Goal: Task Accomplishment & Management: Use online tool/utility

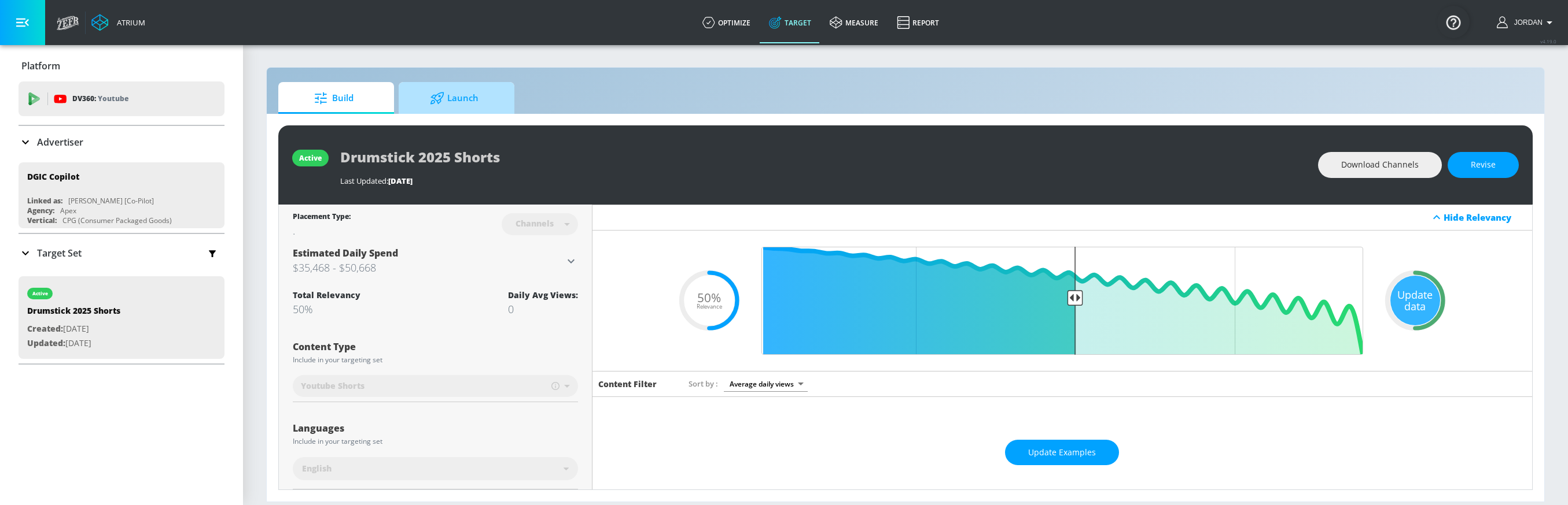
click at [450, 104] on span "Launch" at bounding box center [454, 98] width 88 height 28
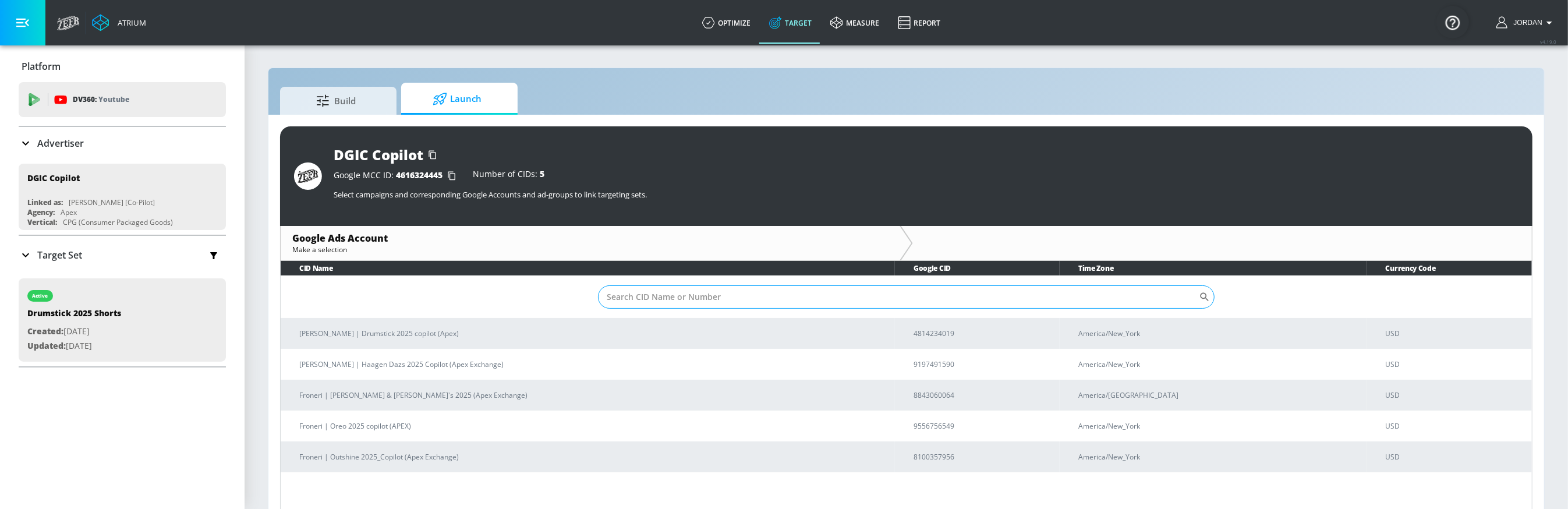
click at [901, 287] on input "Sort By" at bounding box center [898, 297] width 601 height 24
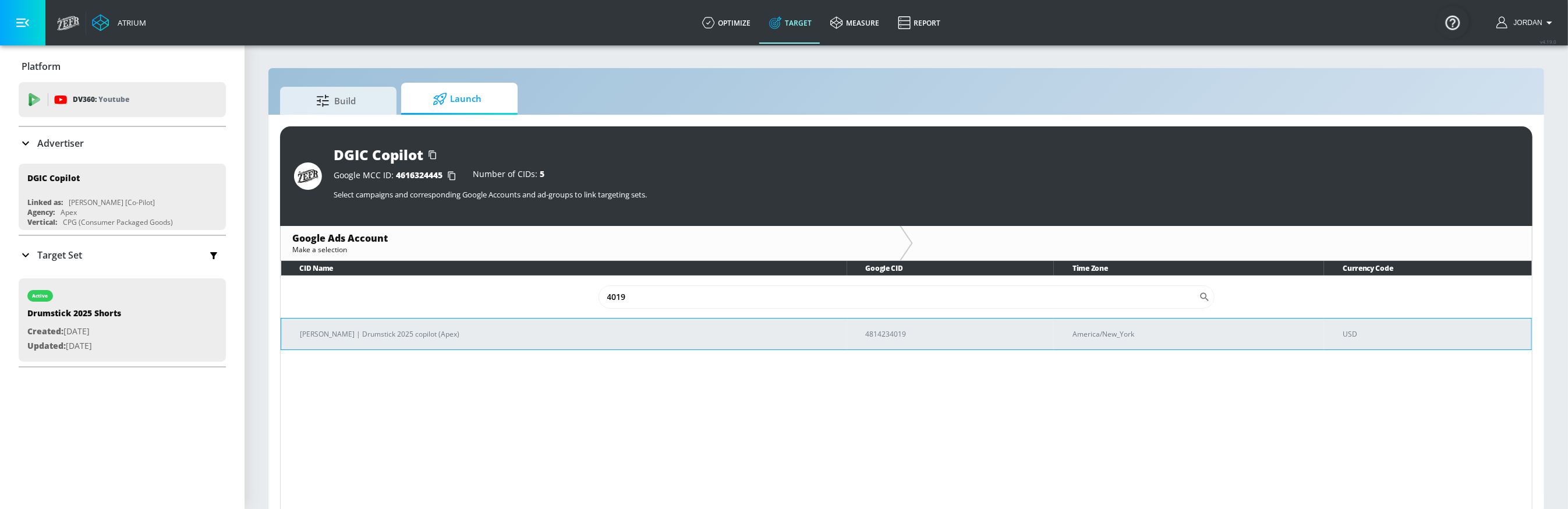
type input "4019"
click at [773, 339] on p "[PERSON_NAME] | Drumstick 2025 copilot (Apex)" at bounding box center [569, 334] width 538 height 12
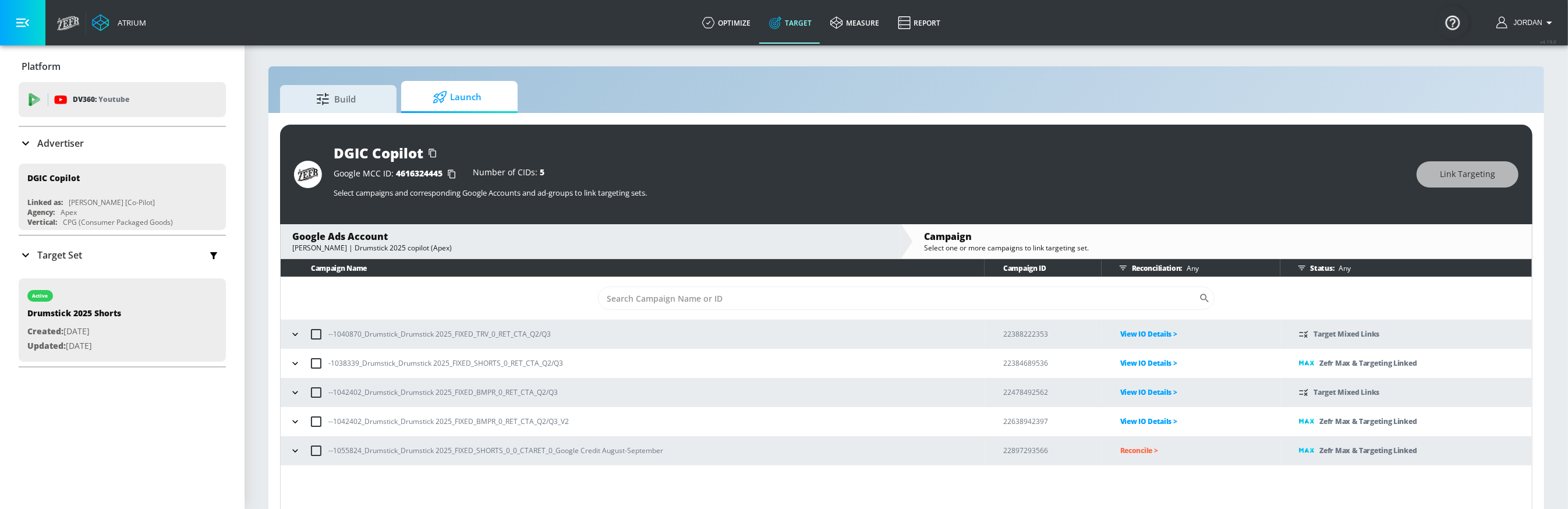
scroll to position [16, 0]
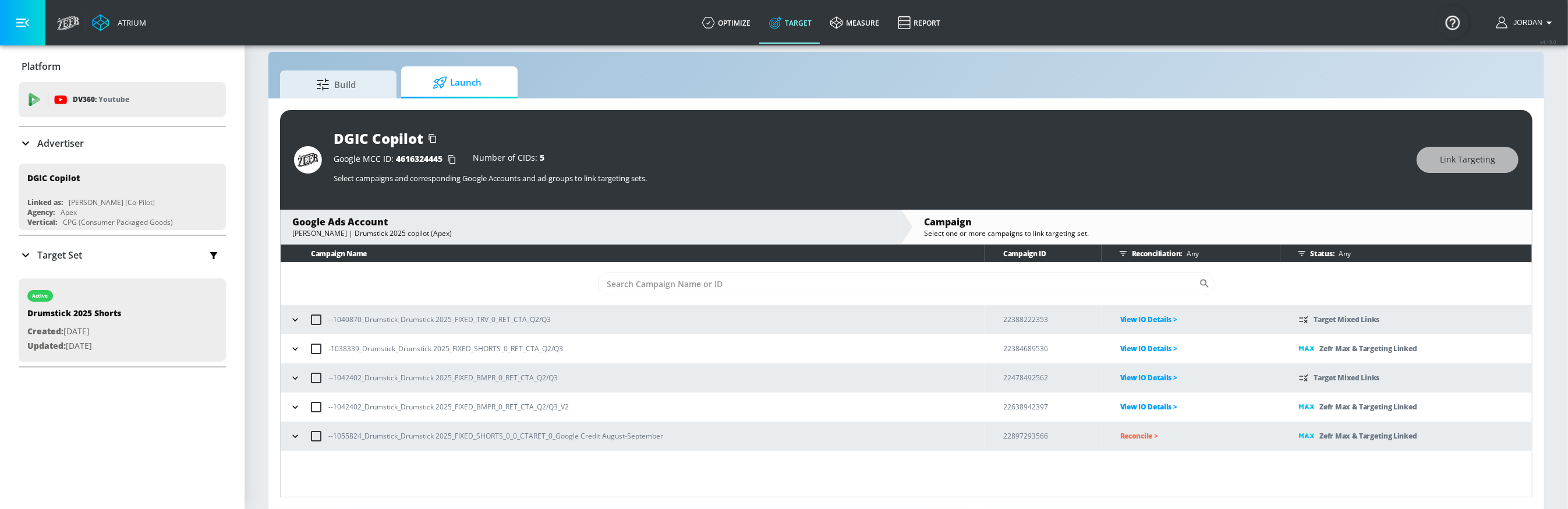
click at [295, 436] on icon "button" at bounding box center [295, 436] width 5 height 3
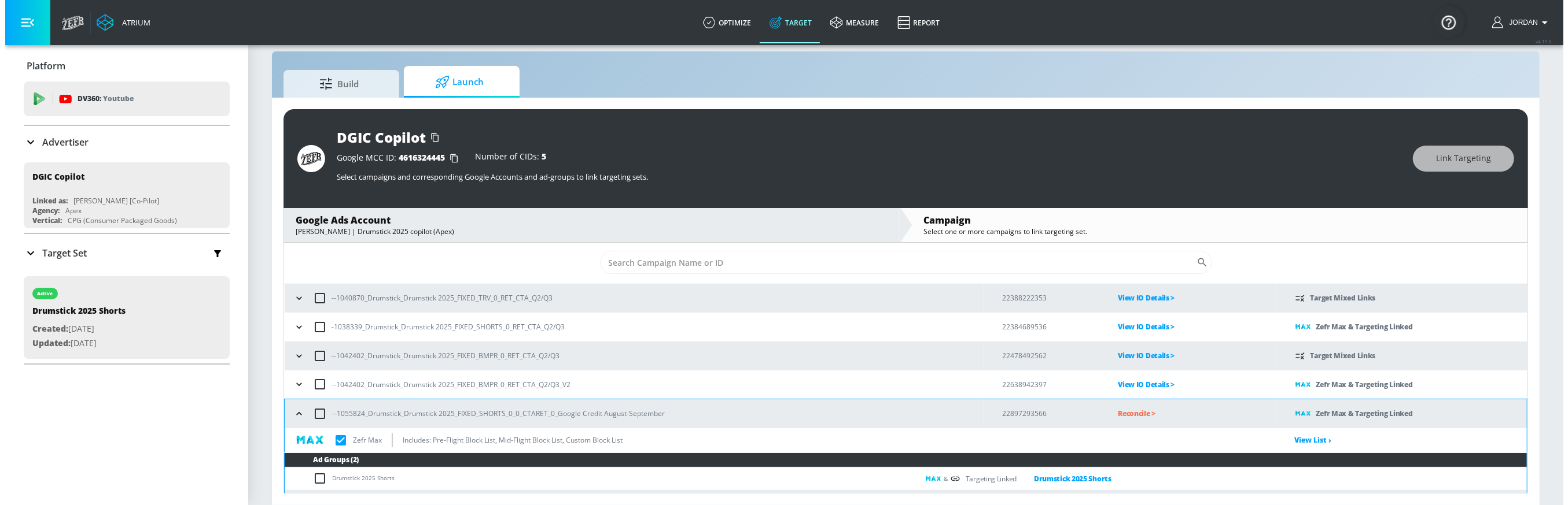
scroll to position [39, 0]
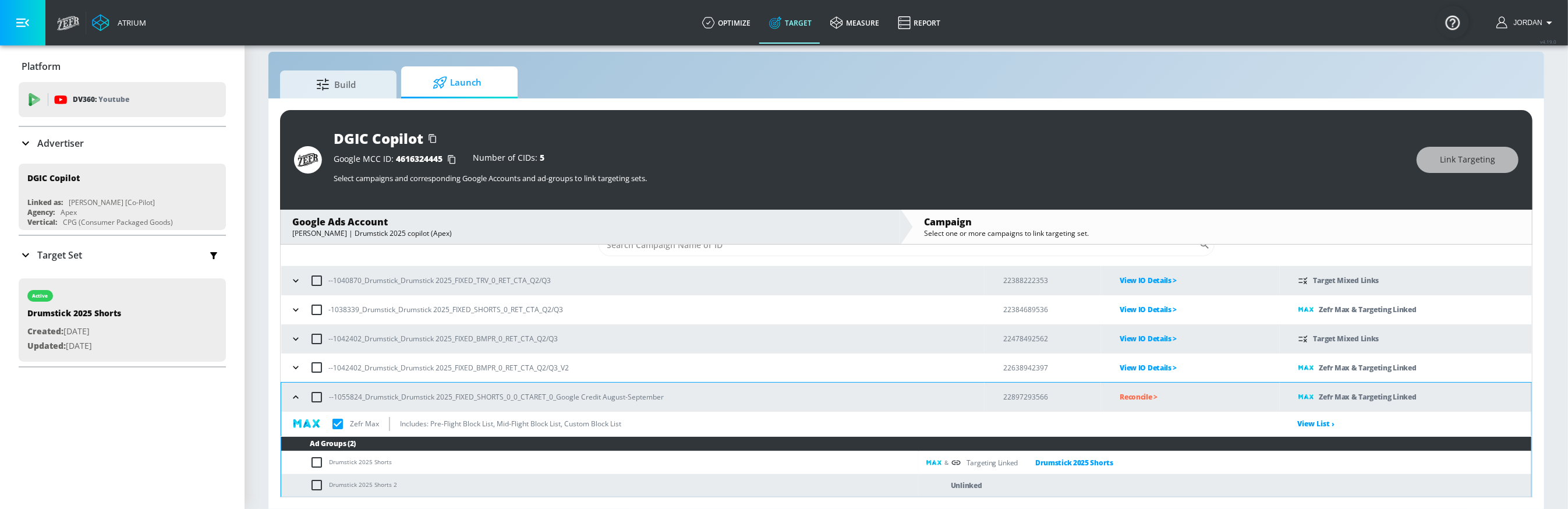
click at [334, 484] on td "Drumstick 2025 Shorts 2" at bounding box center [599, 485] width 637 height 23
copy td "Drumstick 2025 Shorts"
drag, startPoint x: 330, startPoint y: 484, endPoint x: 393, endPoint y: 480, distance: 63.1
click at [390, 481] on td "Drumstick 2025 Shorts 2" at bounding box center [599, 485] width 637 height 23
click at [316, 484] on input "checkbox" at bounding box center [319, 485] width 19 height 14
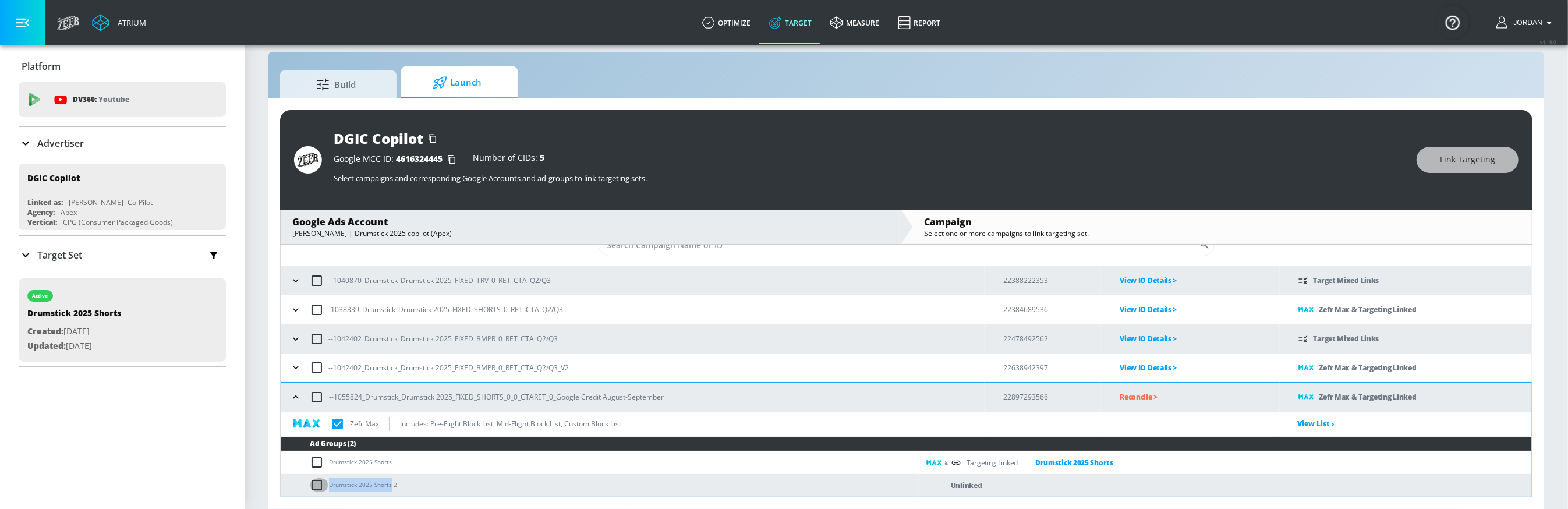
checkbox input "true"
click at [1454, 162] on span "Link Targeting" at bounding box center [1468, 160] width 55 height 15
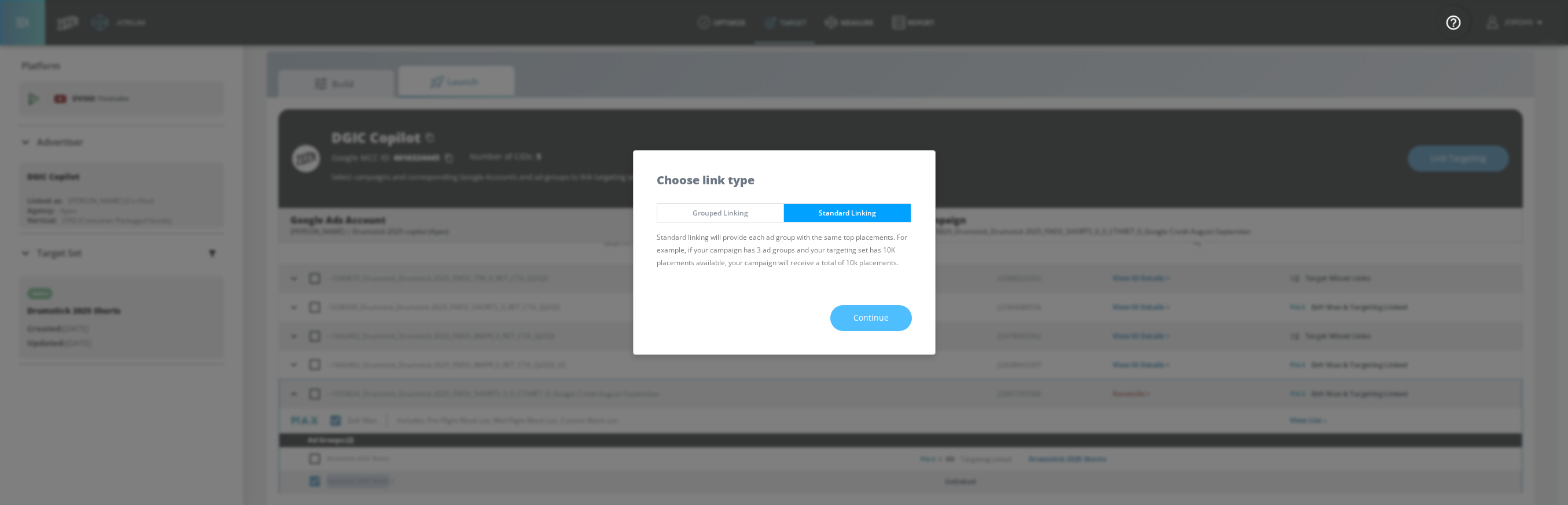
drag, startPoint x: 853, startPoint y: 325, endPoint x: 843, endPoint y: 307, distance: 20.6
click at [853, 325] on span "Continue" at bounding box center [871, 318] width 35 height 14
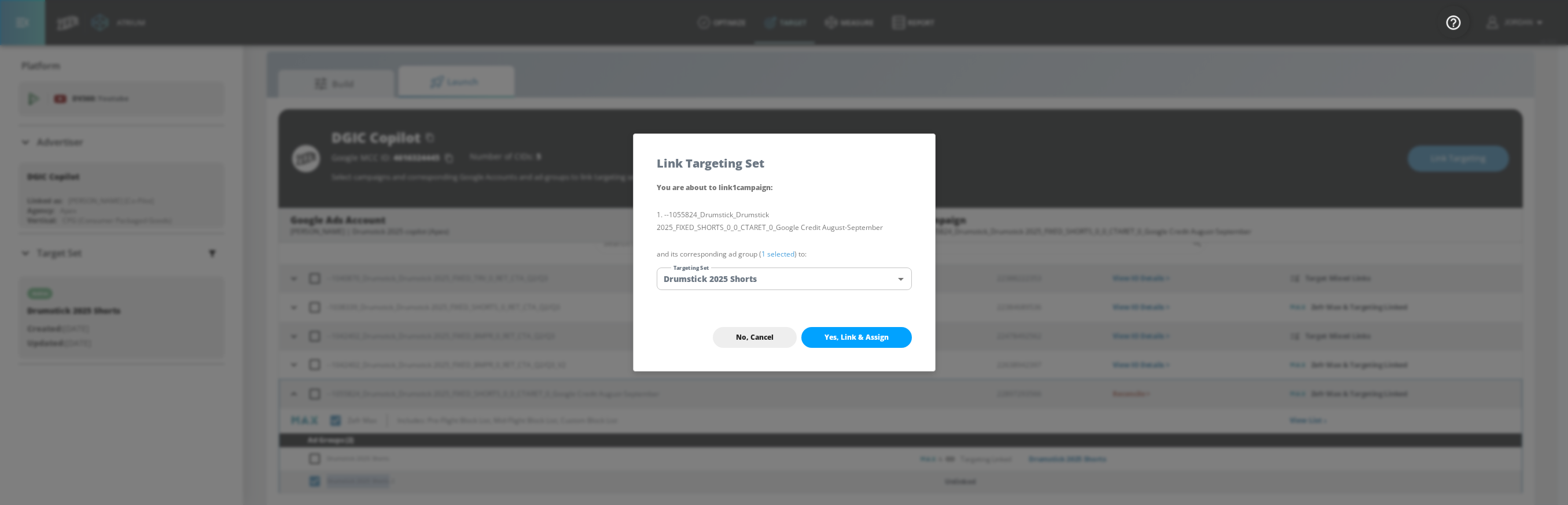
click at [725, 277] on body "Atrium optimize Target measure Report optimize Target measure Report v 4.19.0 J…" at bounding box center [784, 244] width 1568 height 522
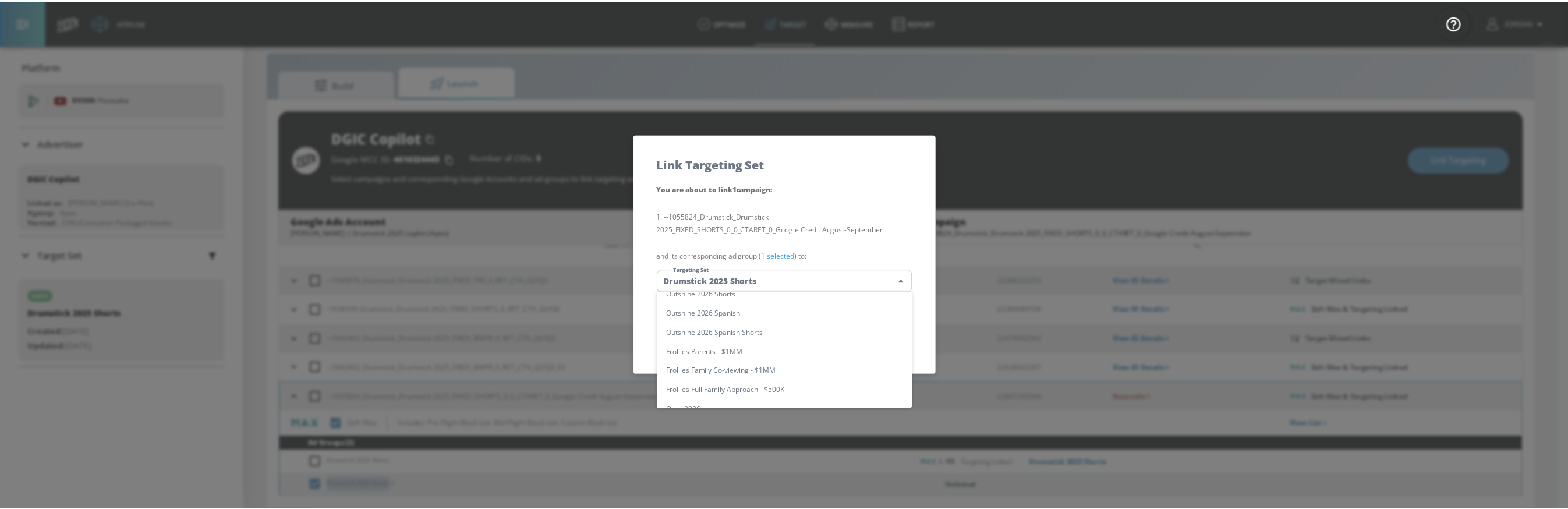
scroll to position [0, 0]
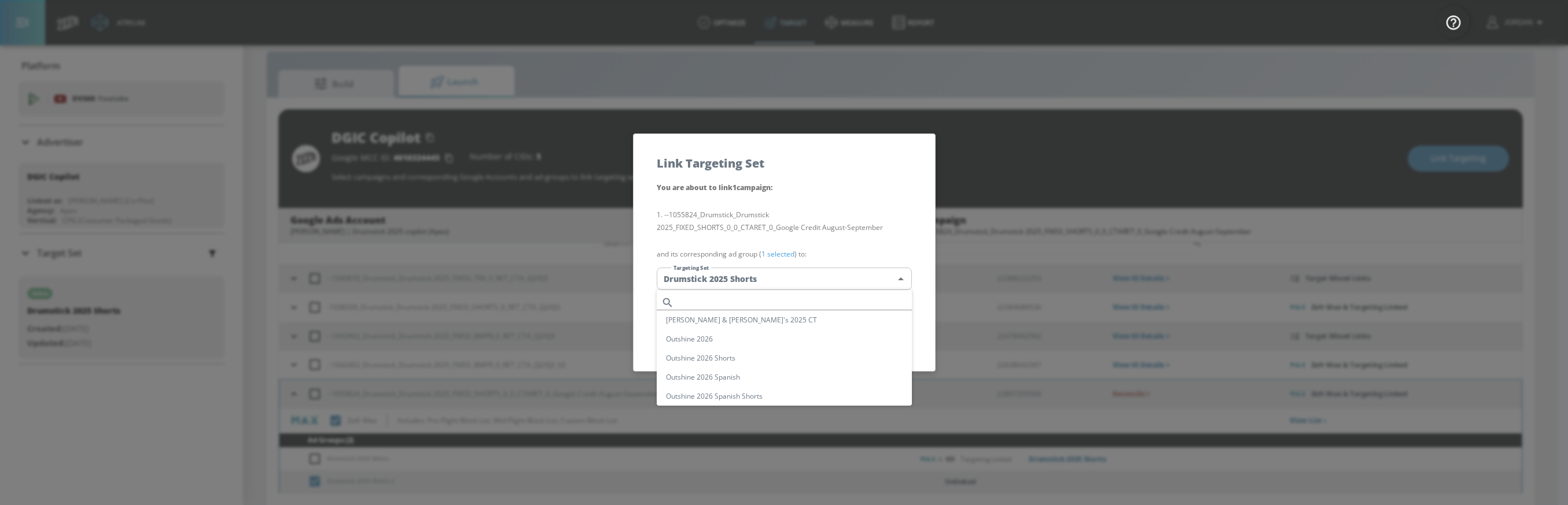
click at [715, 296] on input "text" at bounding box center [795, 302] width 233 height 15
paste input "Drumstick 2025 Shorts"
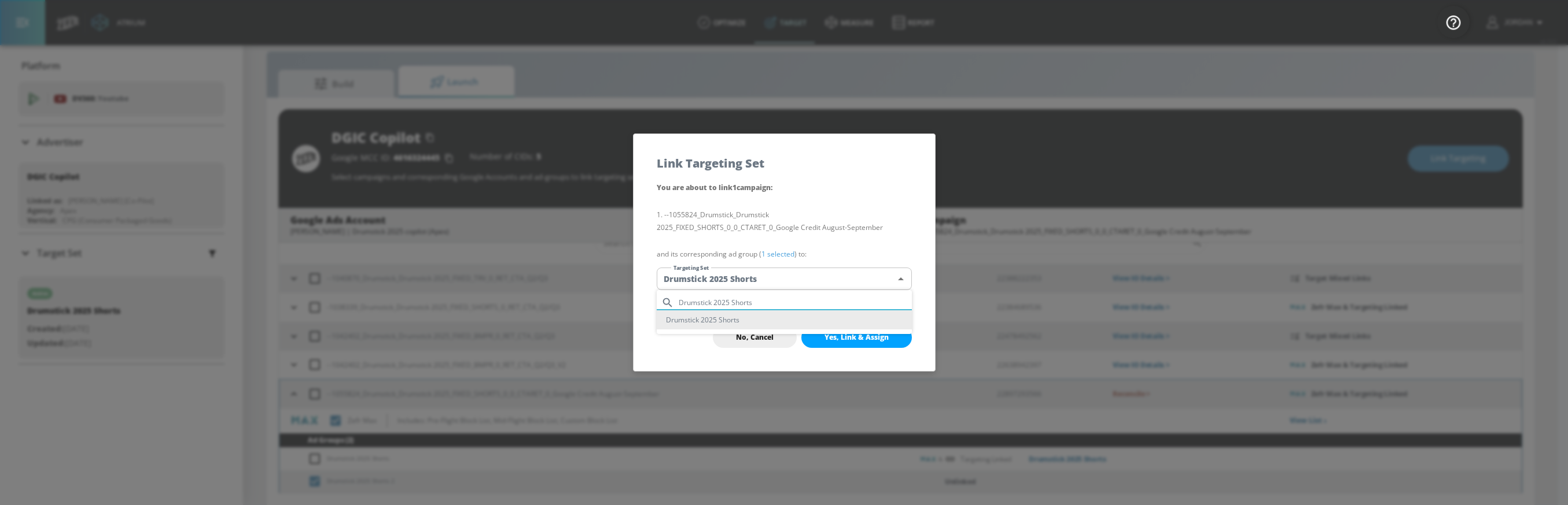
type input "Drumstick 2025 Shorts"
click at [713, 320] on li "Drumstick 2025 Shorts" at bounding box center [784, 320] width 255 height 19
click at [843, 338] on span "Yes, Link & Assign" at bounding box center [856, 338] width 64 height 10
checkbox input "true"
checkbox input "false"
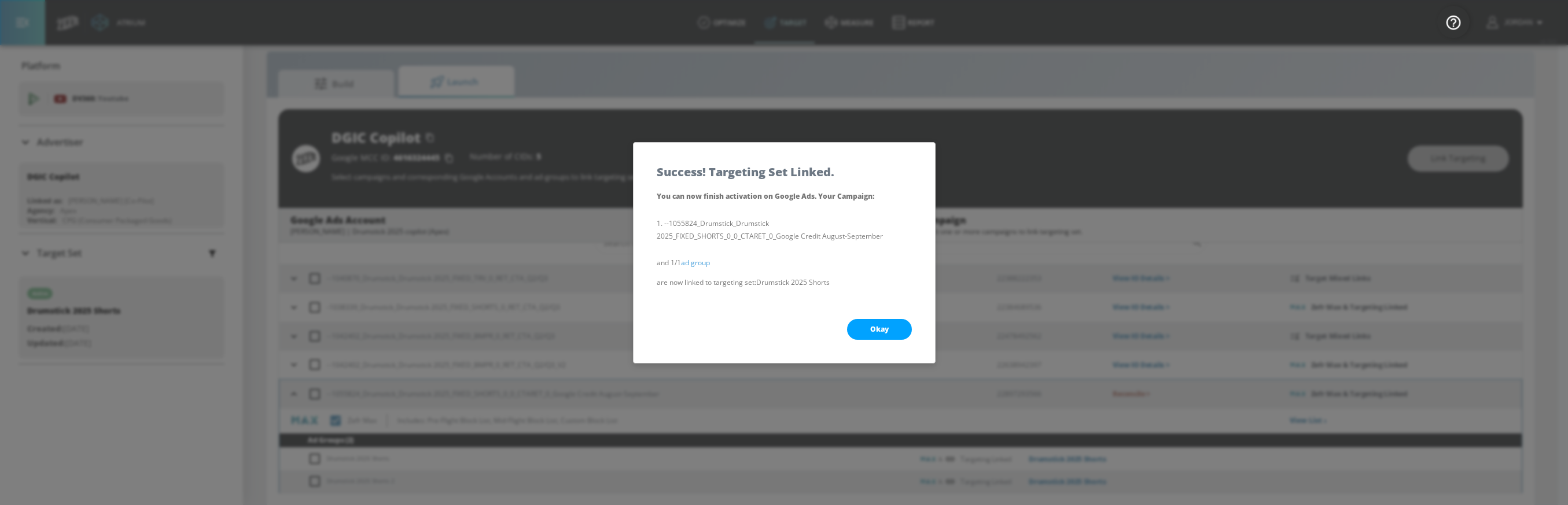
click at [872, 329] on span "Okay" at bounding box center [879, 330] width 19 height 10
checkbox input "true"
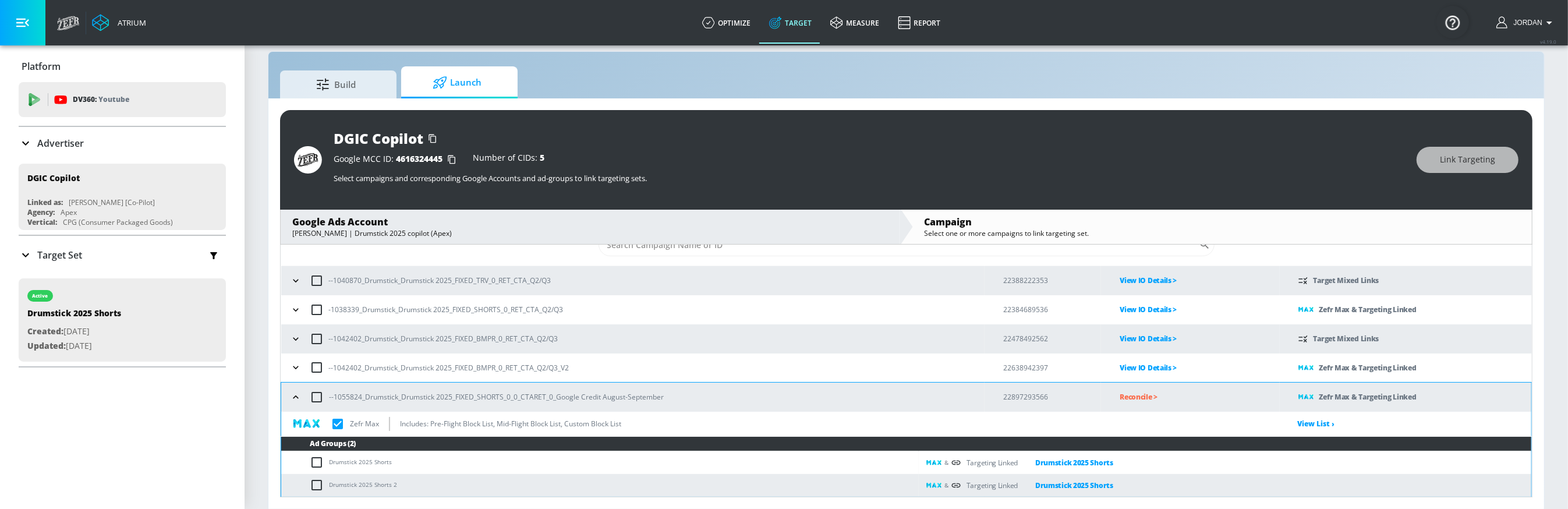
click at [1133, 400] on p "Reconcile >" at bounding box center [1199, 397] width 160 height 14
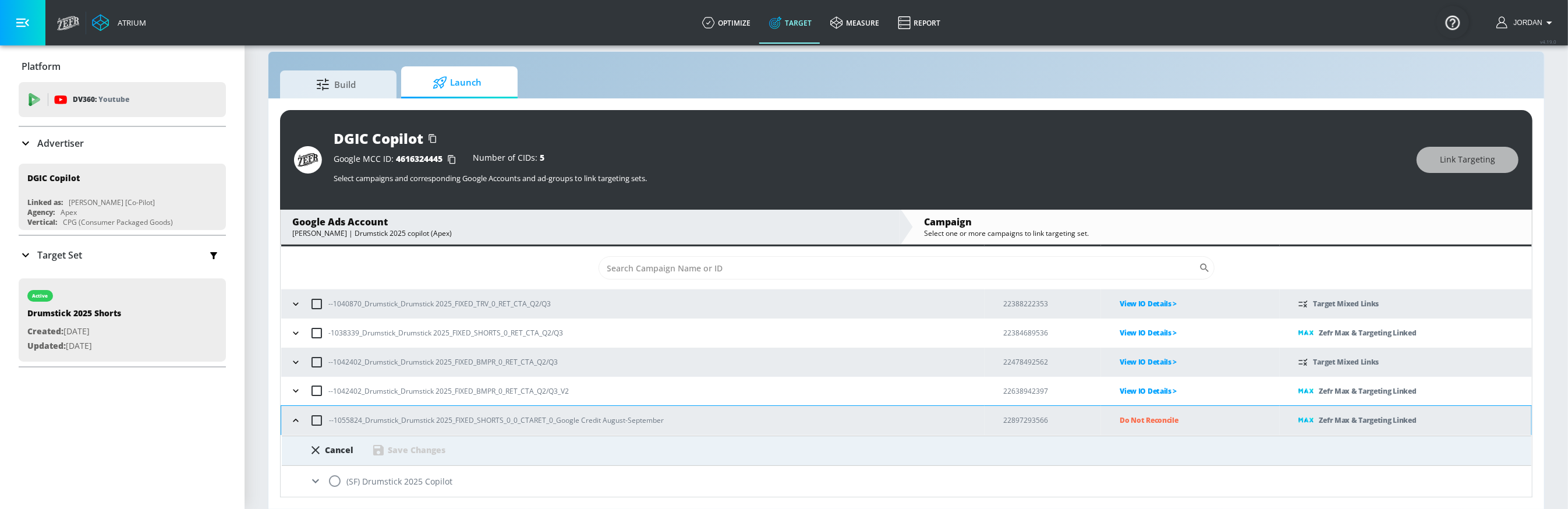
click at [338, 484] on input "radio" at bounding box center [334, 481] width 24 height 24
radio input "true"
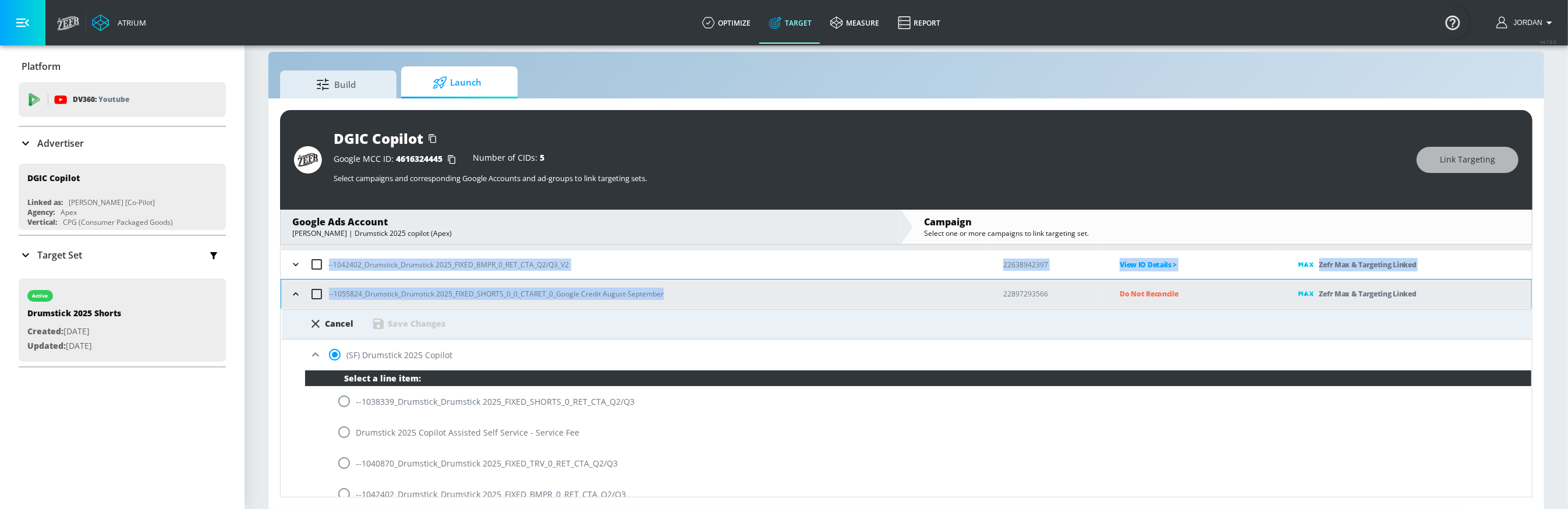
scroll to position [141, 0]
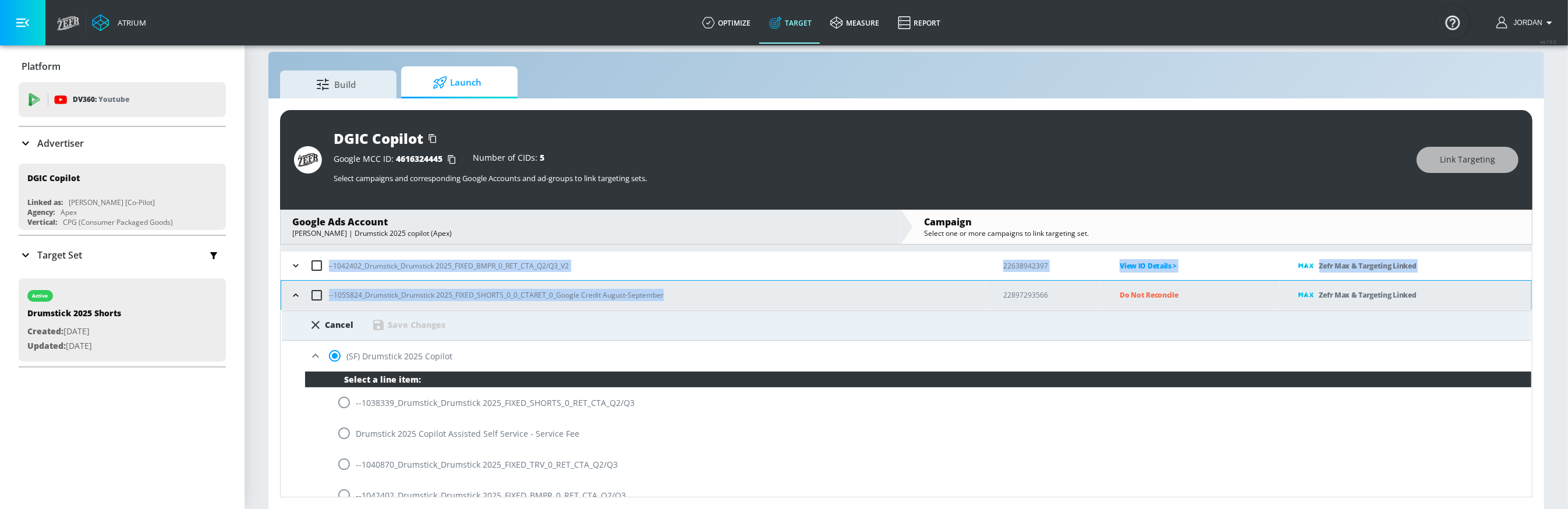
drag, startPoint x: 629, startPoint y: 252, endPoint x: 462, endPoint y: 259, distance: 167.1
click at [461, 258] on tbody "​ --1040870_Drumstick_Drumstick 2025_FIXED_TRV_0_RET_CTA_Q2/Q3 22388222353 View…" at bounding box center [906, 331] width 1251 height 421
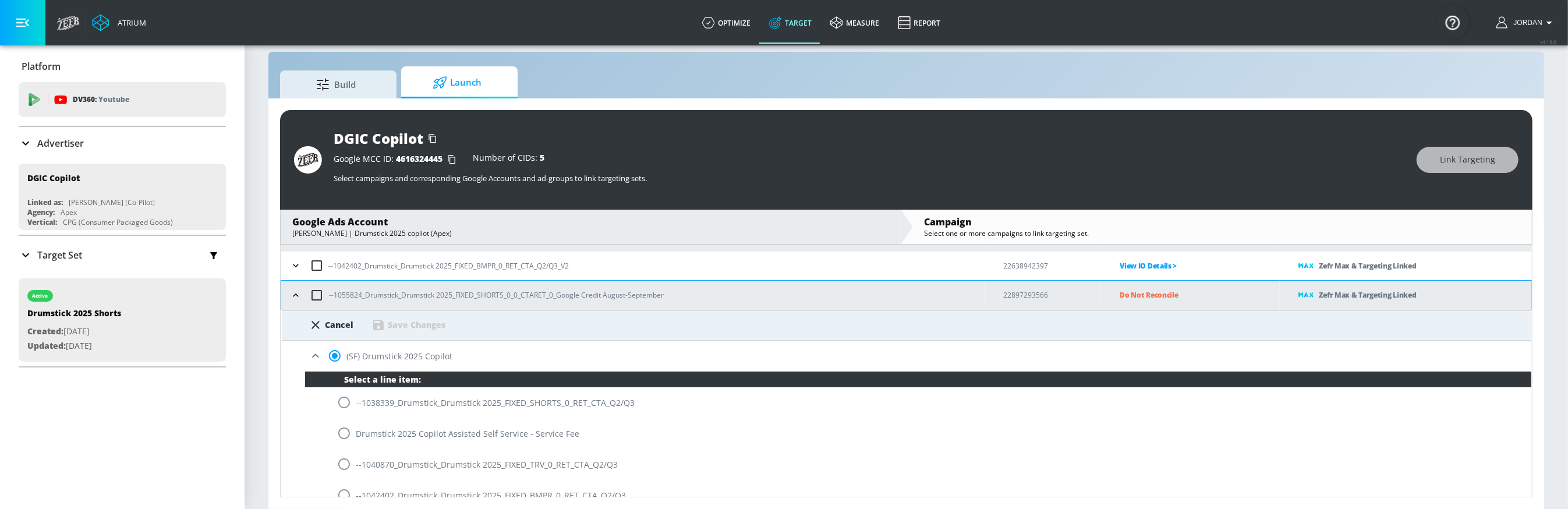
click at [377, 293] on p "--1055824_Drumstick_Drumstick 2025_FIXED_SHORTS_0_0_CTARET_0_Google Credit Augu…" at bounding box center [496, 295] width 334 height 12
drag, startPoint x: 645, startPoint y: 296, endPoint x: 334, endPoint y: 295, distance: 311.0
click at [334, 295] on div "--1055824_Drumstick_Drumstick 2025_FIXED_SHORTS_0_0_CTARET_0_Google Credit Augu…" at bounding box center [635, 295] width 697 height 24
copy p "1055824_Drumstick_Drumstick 2025_FIXED_SHORTS_0_0_CTARET_0_Google Credit August…"
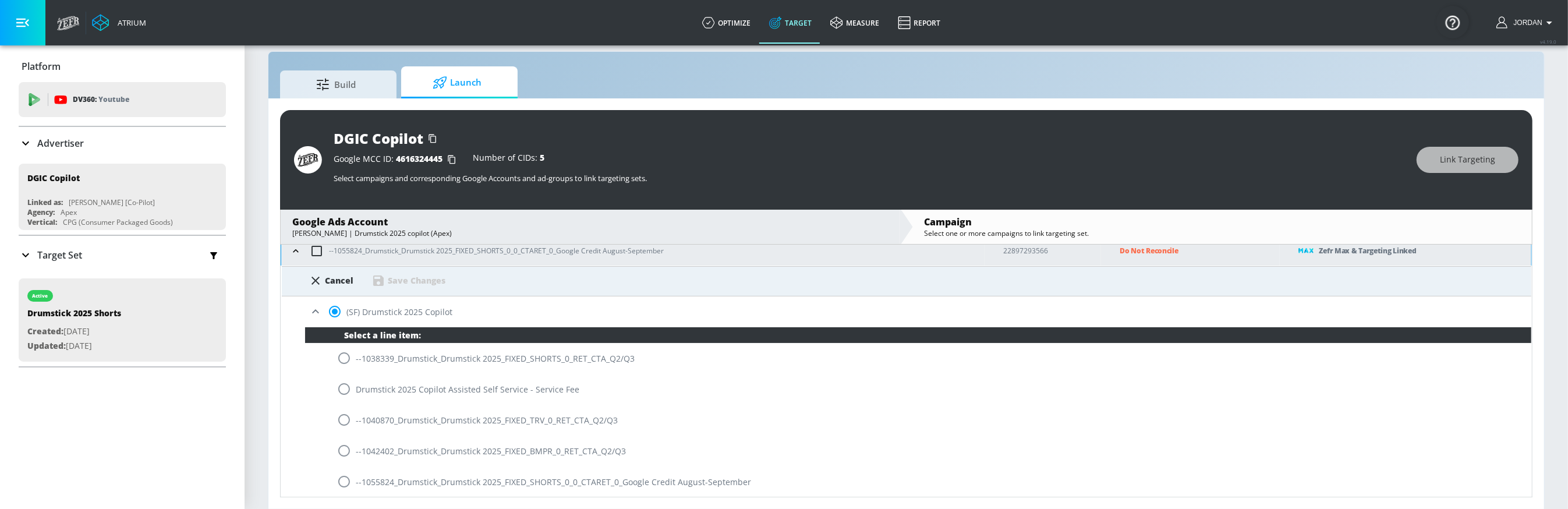
click at [343, 484] on input "radio" at bounding box center [344, 481] width 24 height 24
radio input "true"
click at [401, 275] on div "Save Changes" at bounding box center [416, 280] width 58 height 11
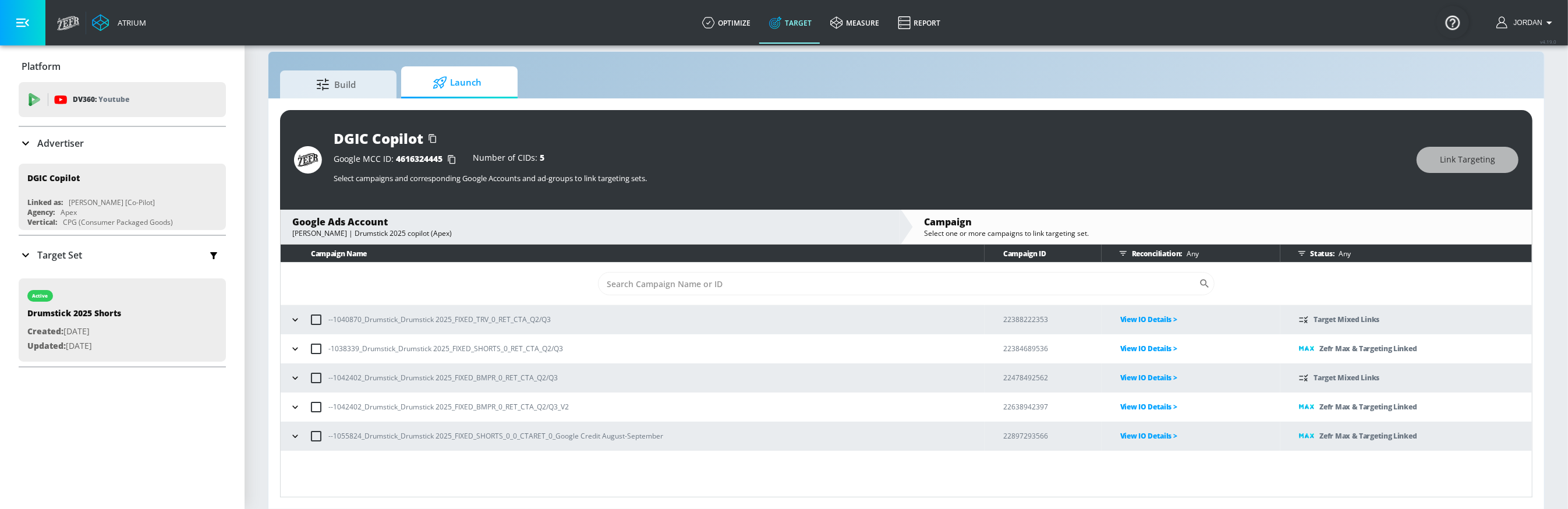
scroll to position [0, 0]
click at [293, 434] on icon "button" at bounding box center [295, 436] width 11 height 11
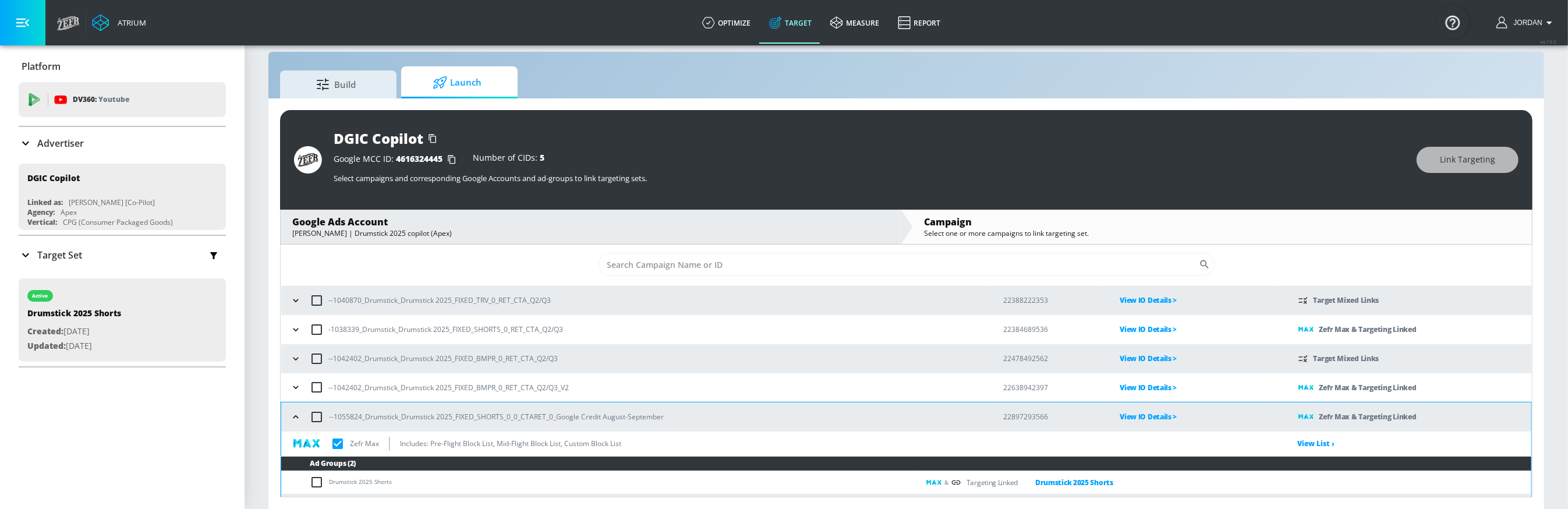
scroll to position [39, 0]
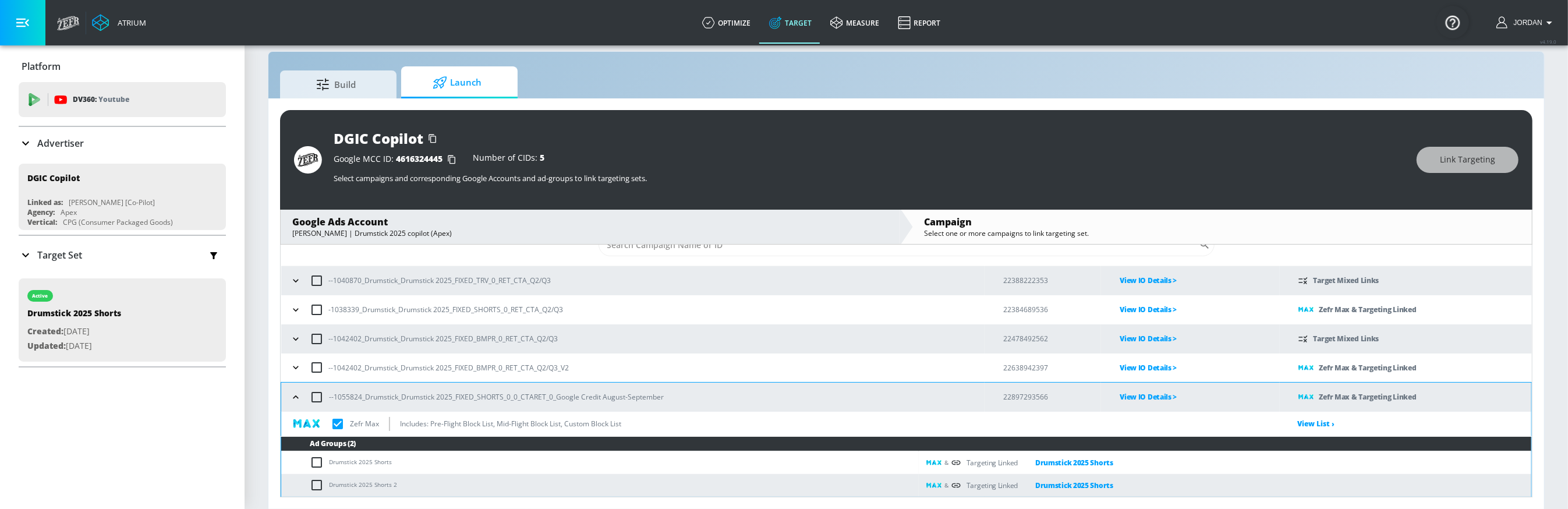
click at [1150, 401] on p "View IO Details >" at bounding box center [1199, 397] width 160 height 14
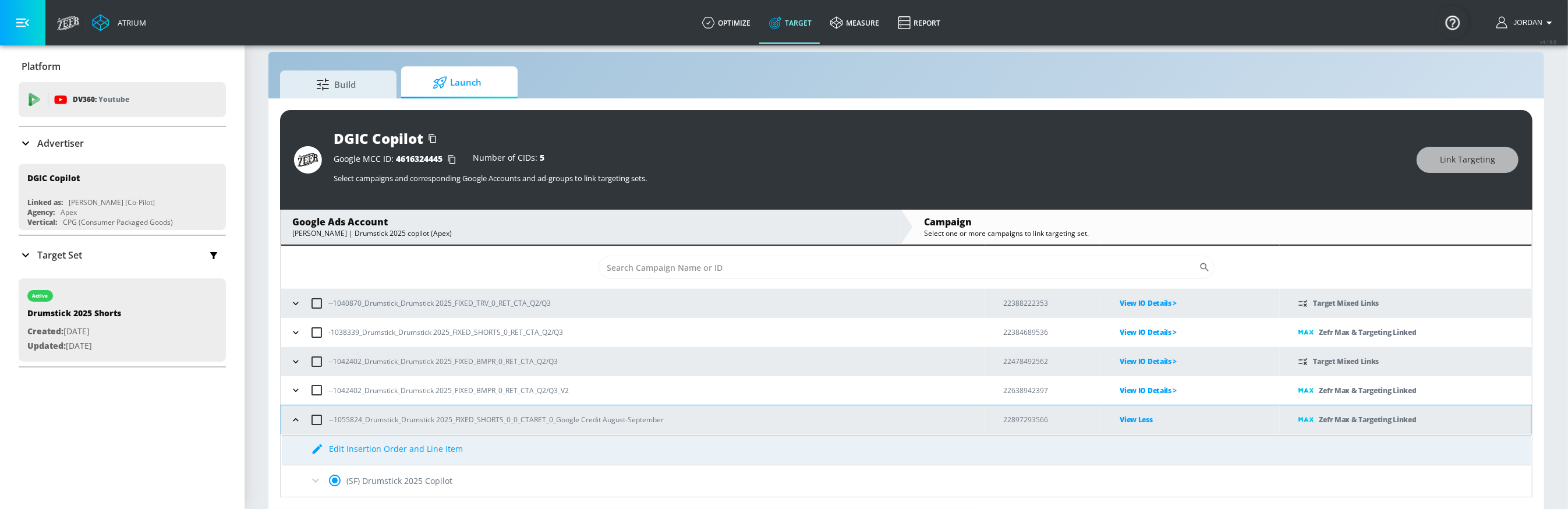
scroll to position [15, 0]
click at [395, 451] on div "Edit Insertion Order and Line Item" at bounding box center [396, 450] width 134 height 11
click at [317, 480] on icon at bounding box center [315, 481] width 7 height 4
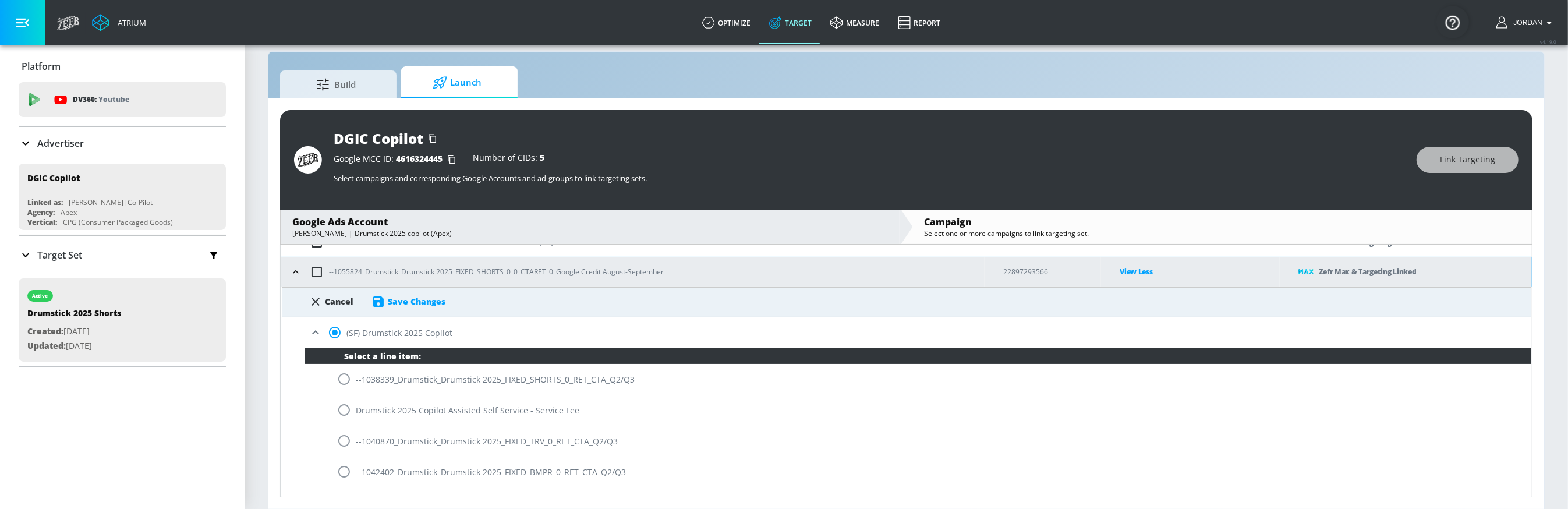
scroll to position [186, 0]
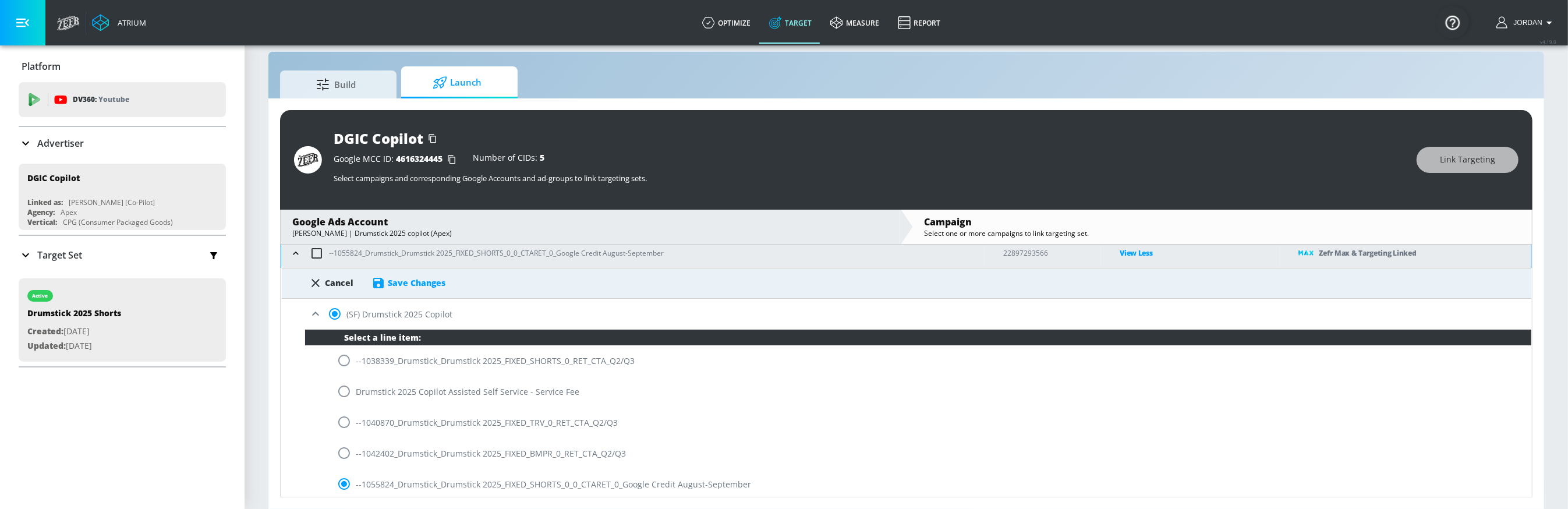
click at [330, 289] on div "Cancel" at bounding box center [331, 283] width 45 height 14
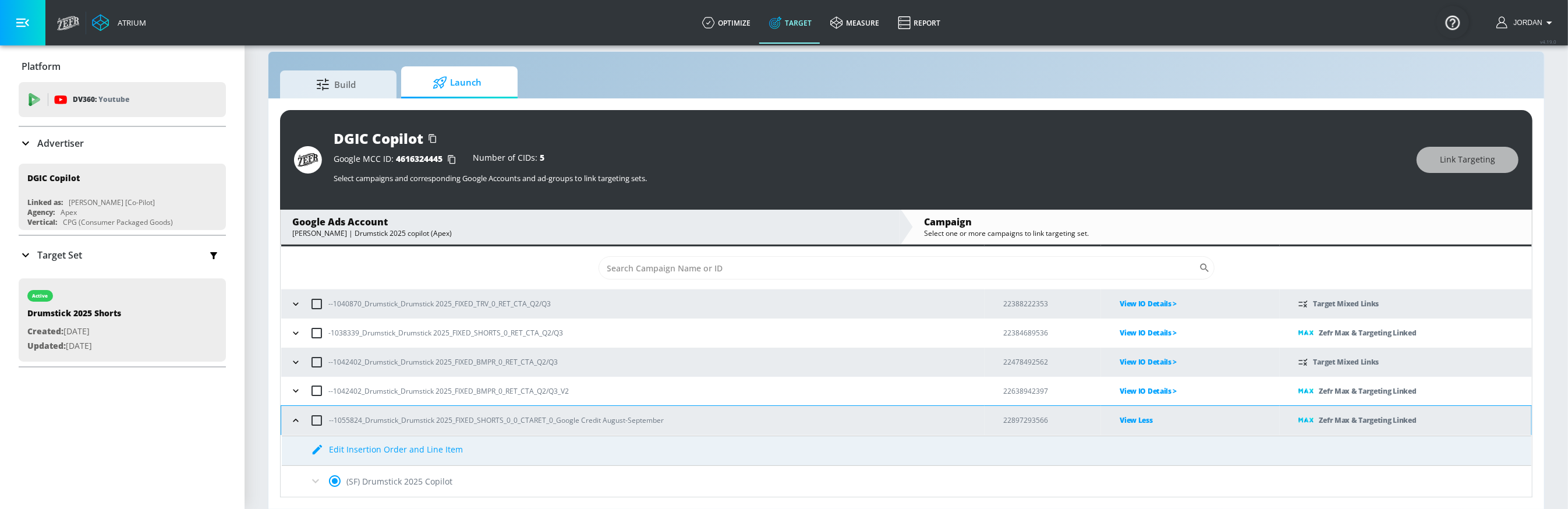
click at [1140, 417] on p "View Less" at bounding box center [1199, 420] width 160 height 14
